Goal: Communication & Community: Answer question/provide support

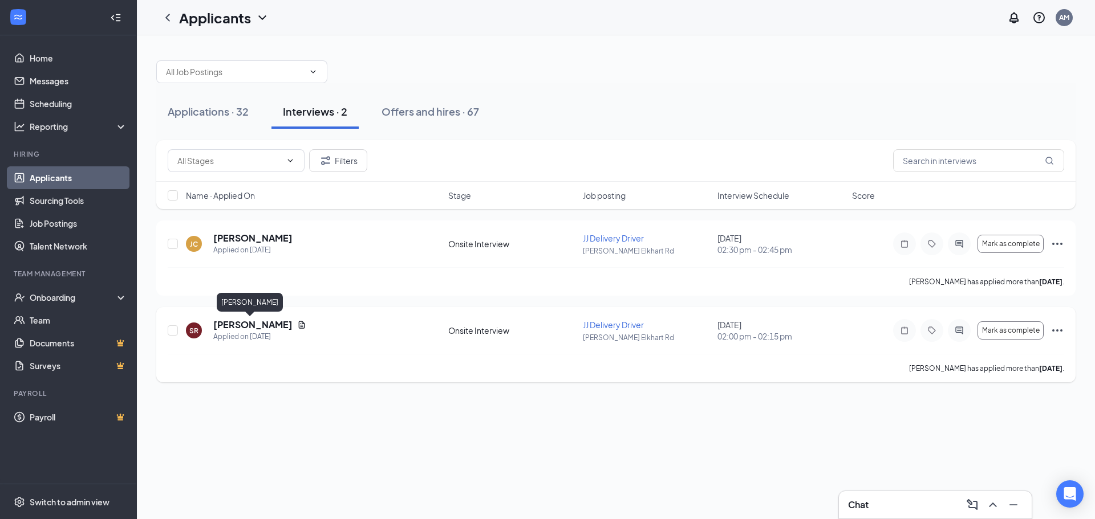
click at [250, 325] on h5 "[PERSON_NAME]" at bounding box center [252, 325] width 79 height 13
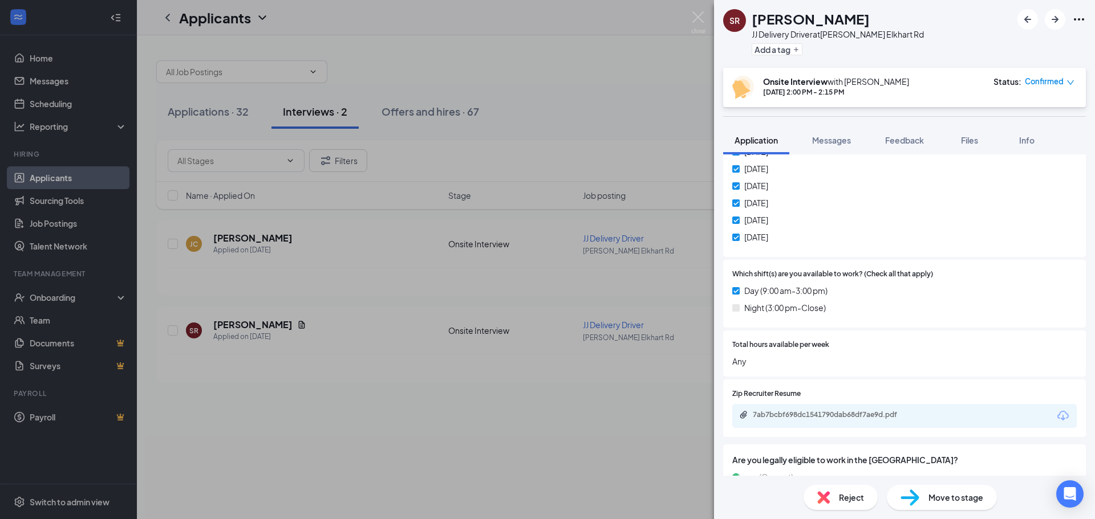
scroll to position [513, 0]
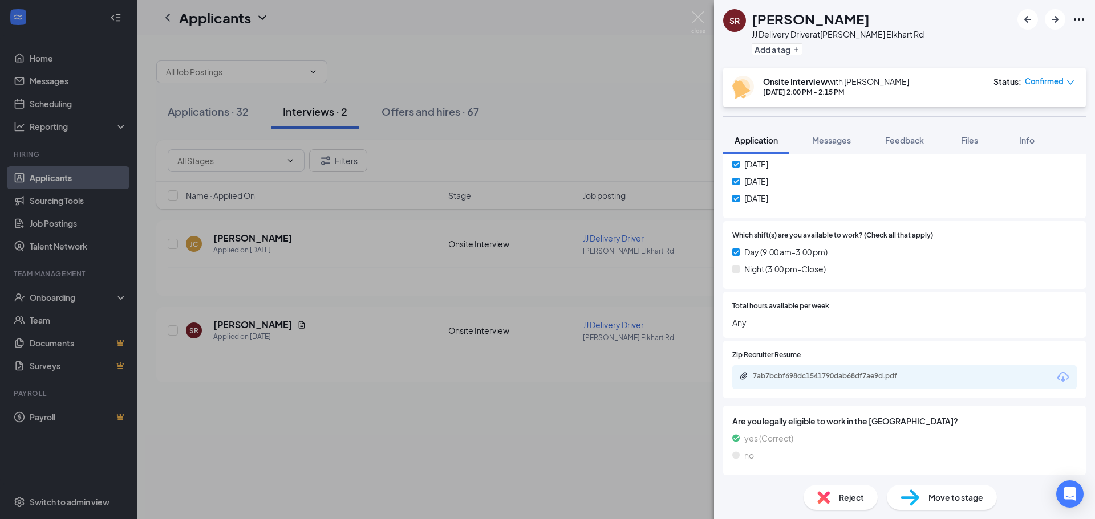
click at [796, 371] on div "7ab7bcbf698dc1541790dab68df7ae9d.pdf" at bounding box center [904, 378] width 344 height 24
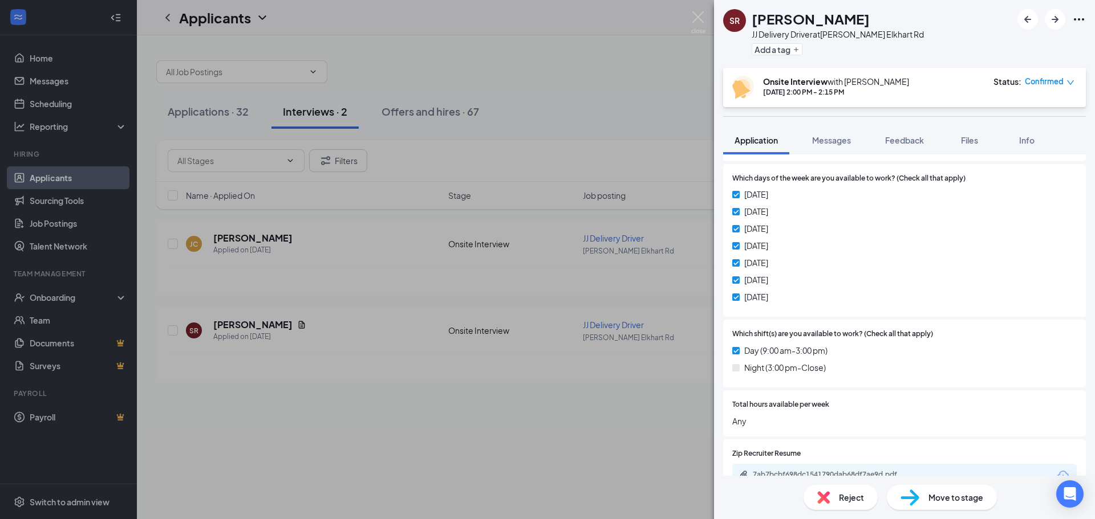
scroll to position [515, 0]
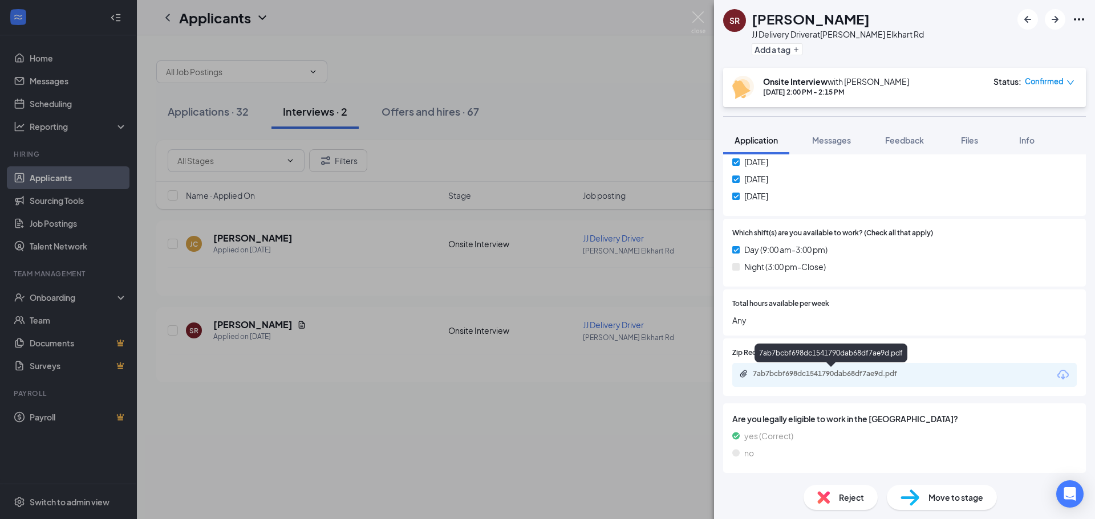
click at [830, 370] on div "7ab7bcbf698dc1541790dab68df7ae9d.pdf" at bounding box center [833, 374] width 160 height 9
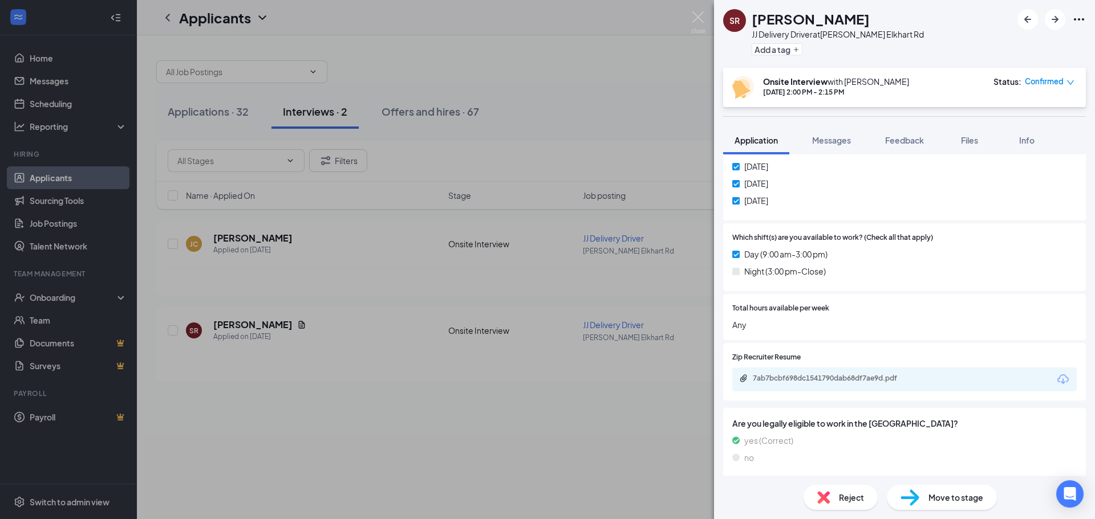
click at [509, 348] on div "SR Sarah Ramza JJ Delivery Driver at Dunlap Elkhart Rd Add a tag Onsite Intervi…" at bounding box center [547, 259] width 1095 height 519
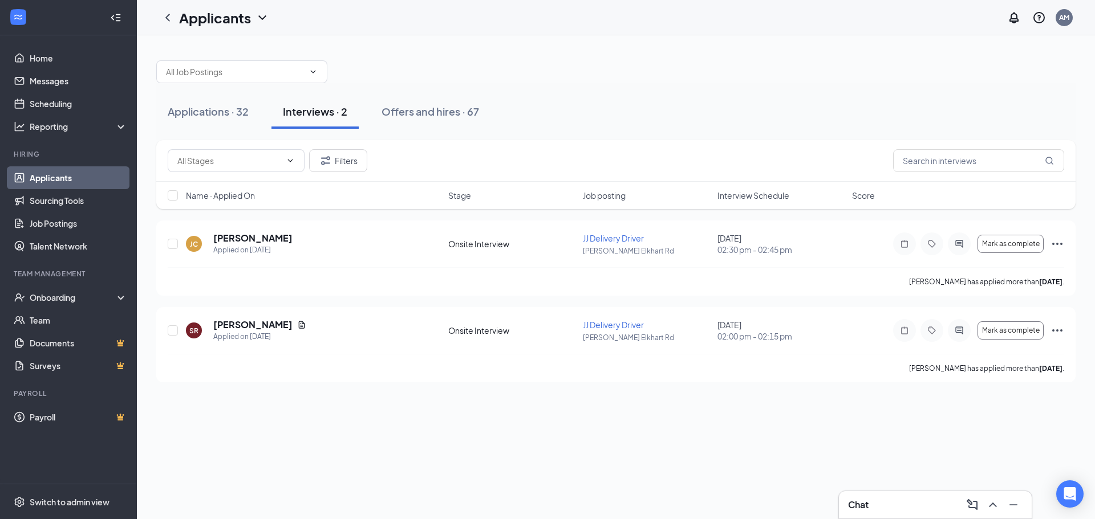
drag, startPoint x: 911, startPoint y: 489, endPoint x: 907, endPoint y: 496, distance: 7.4
click at [908, 496] on div "Chat Applications · 32 Interviews · 2 Offers and hires · 67 Filters Name · Appl…" at bounding box center [616, 277] width 958 height 484
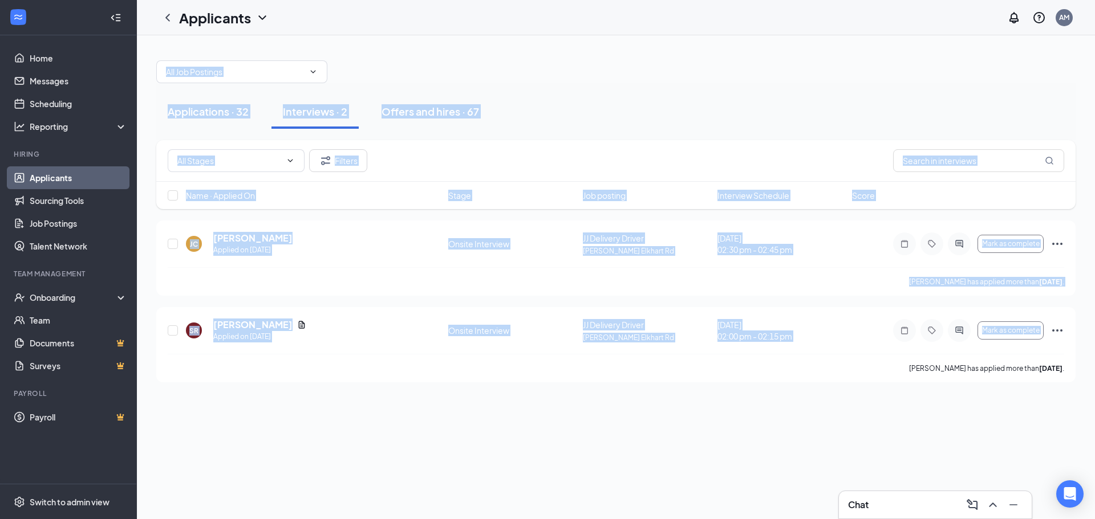
click at [907, 496] on div "Chat" at bounding box center [935, 505] width 174 height 18
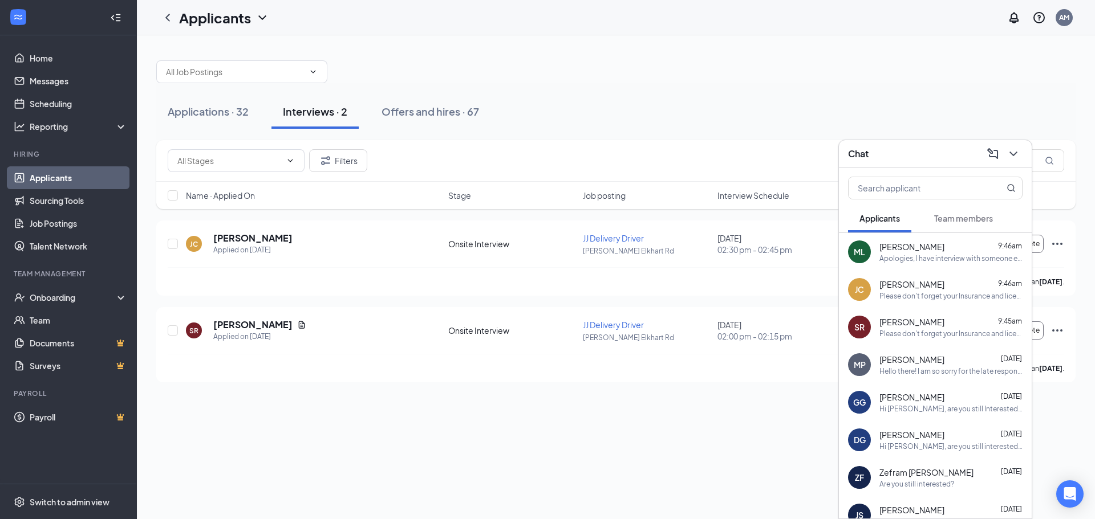
click at [925, 323] on span "[PERSON_NAME]" at bounding box center [911, 321] width 65 height 11
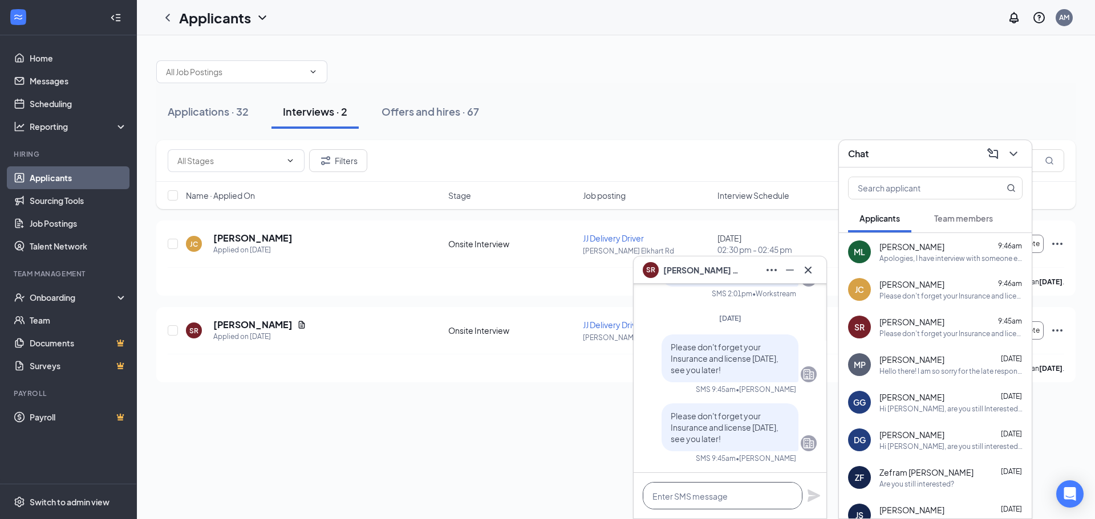
click at [715, 500] on textarea at bounding box center [723, 495] width 160 height 27
type textarea "Did you need or want to reschedule?"
click at [813, 496] on icon "Plane" at bounding box center [814, 496] width 14 height 14
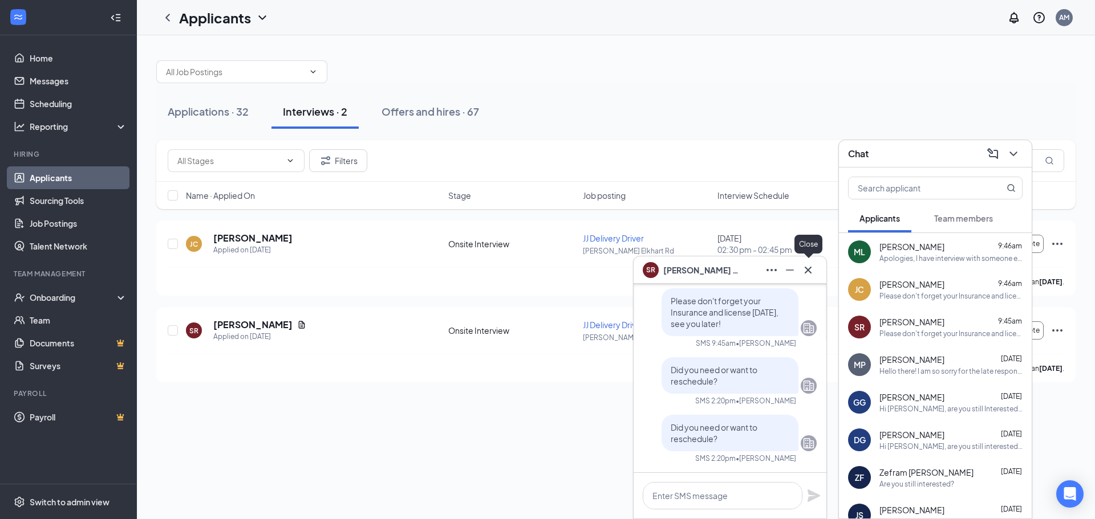
click at [811, 270] on icon "Cross" at bounding box center [808, 270] width 14 height 14
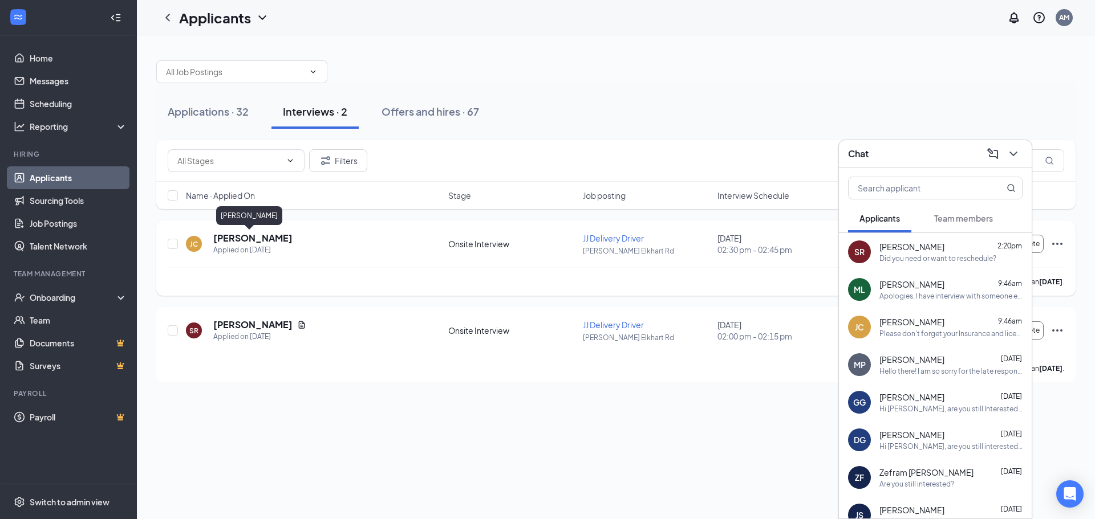
click at [234, 241] on h5 "[PERSON_NAME]" at bounding box center [252, 238] width 79 height 13
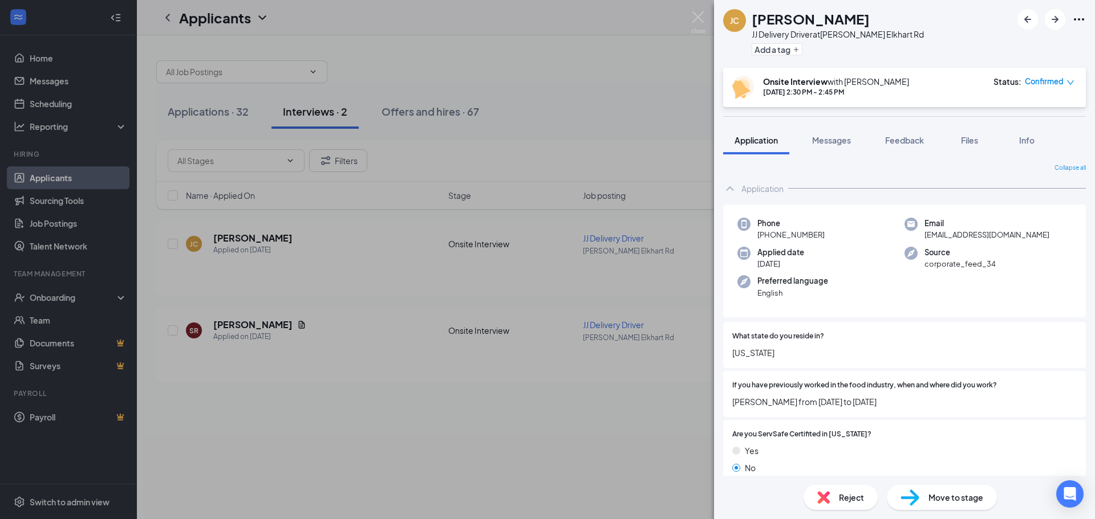
click at [564, 97] on div "JC Jose Cortina JJ Delivery Driver at Dunlap Elkhart Rd Add a tag Onsite Interv…" at bounding box center [547, 259] width 1095 height 519
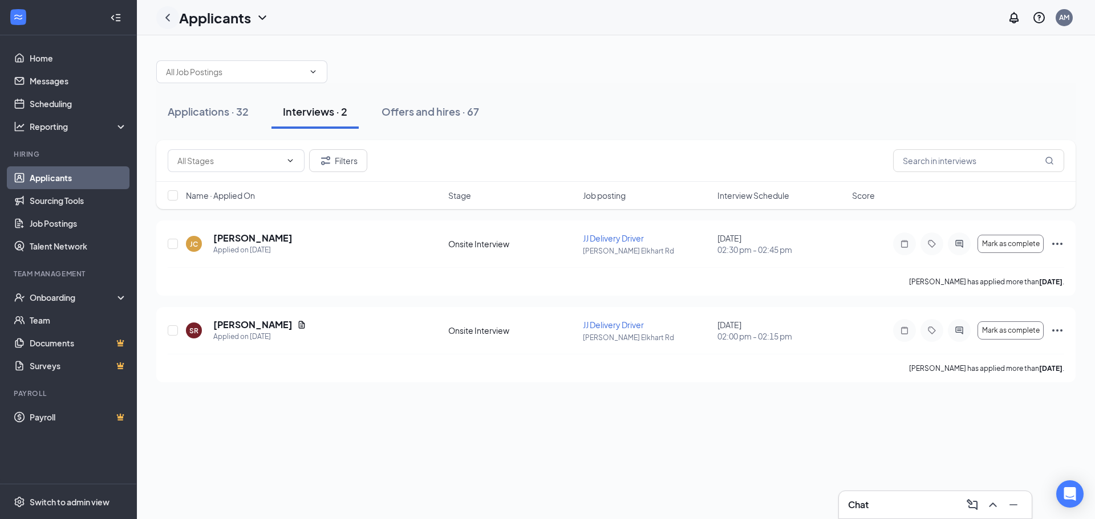
click at [173, 16] on icon "ChevronLeft" at bounding box center [168, 18] width 14 height 14
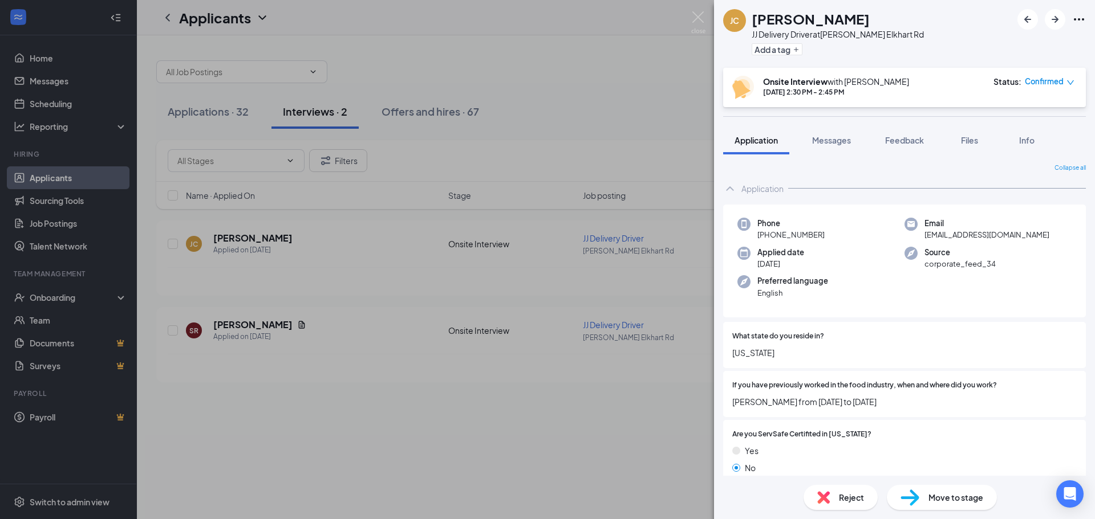
click at [520, 108] on div "JC Jose Cortina JJ Delivery Driver at Dunlap Elkhart Rd Add a tag Onsite Interv…" at bounding box center [547, 259] width 1095 height 519
